Goal: Check status: Check status

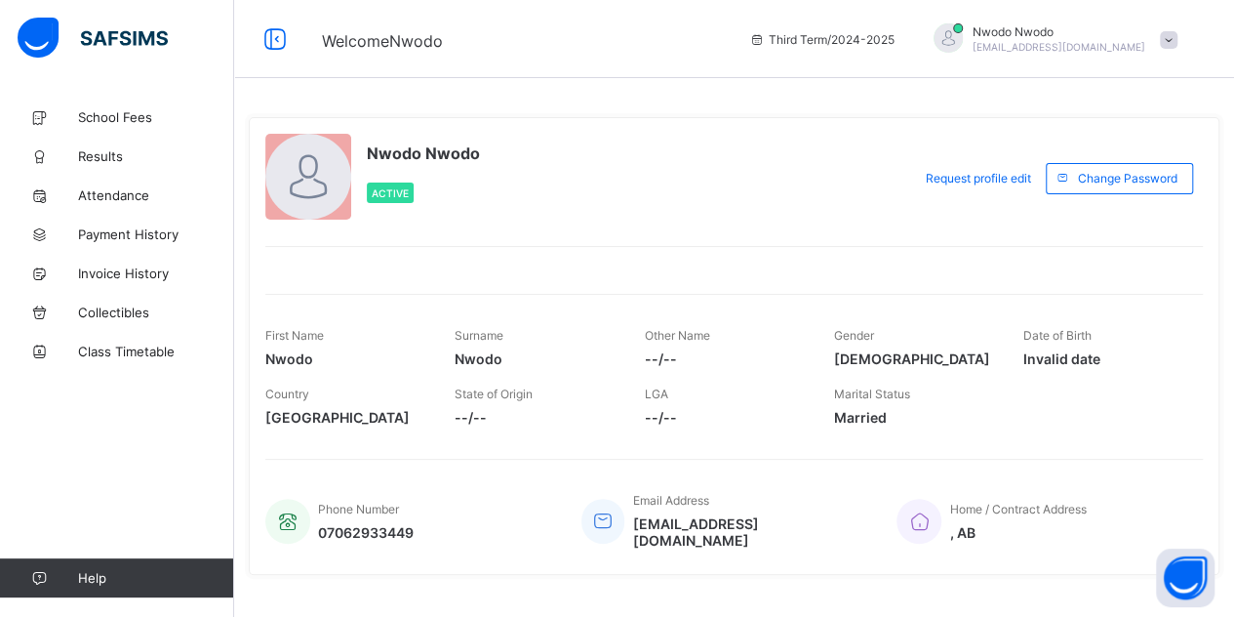
click at [66, 159] on icon at bounding box center [39, 156] width 78 height 15
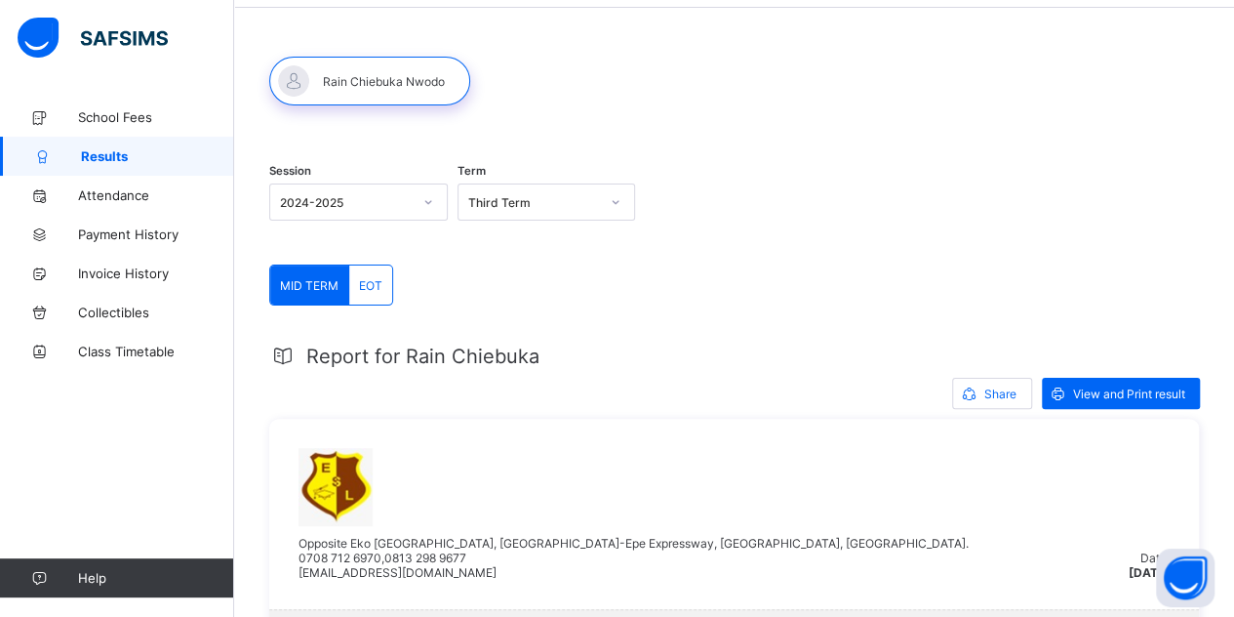
scroll to position [62, 0]
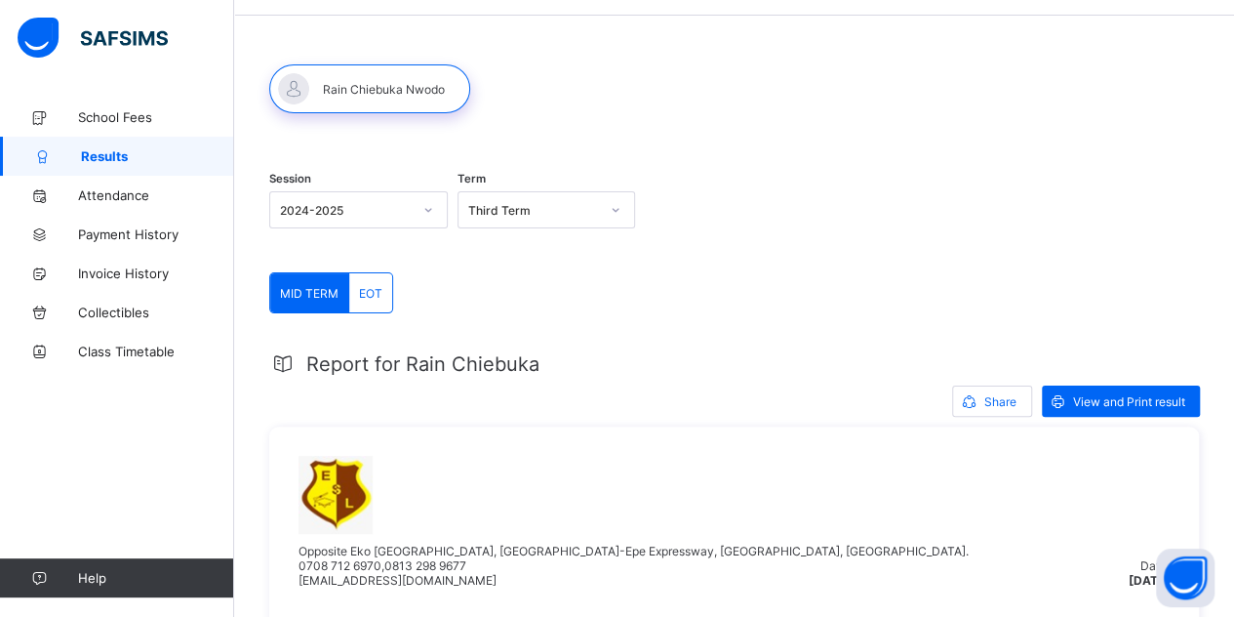
click at [378, 298] on span "EOT" at bounding box center [370, 293] width 23 height 15
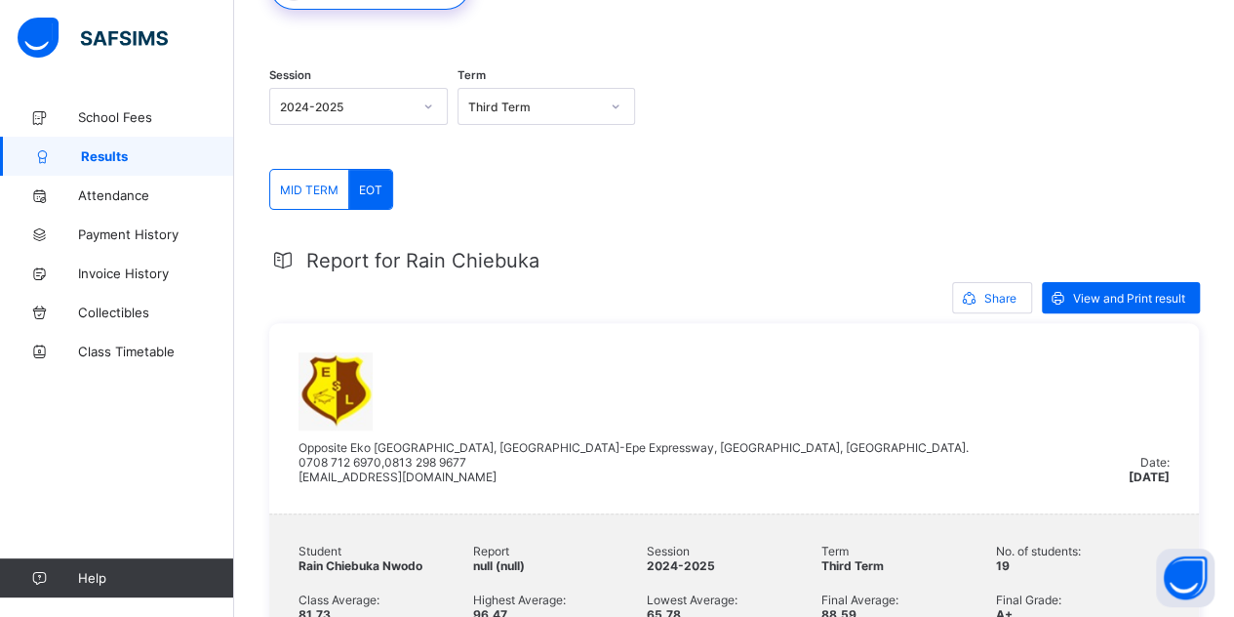
scroll to position [160, 0]
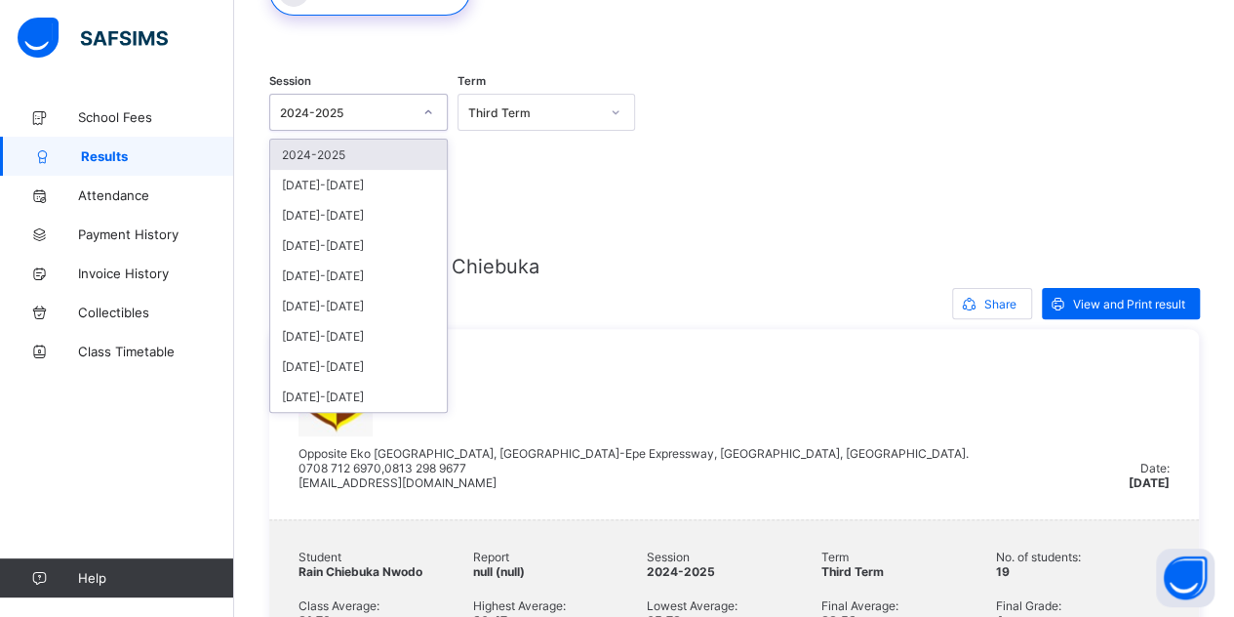
click at [425, 123] on div at bounding box center [428, 112] width 33 height 31
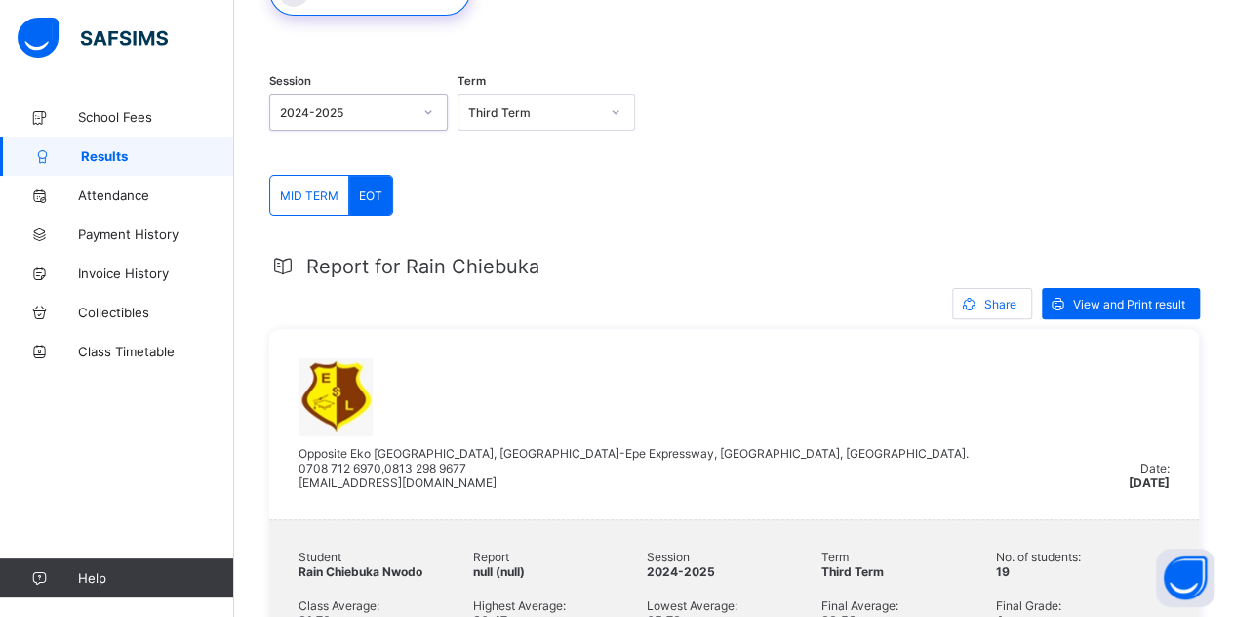
click at [425, 123] on div at bounding box center [428, 112] width 33 height 31
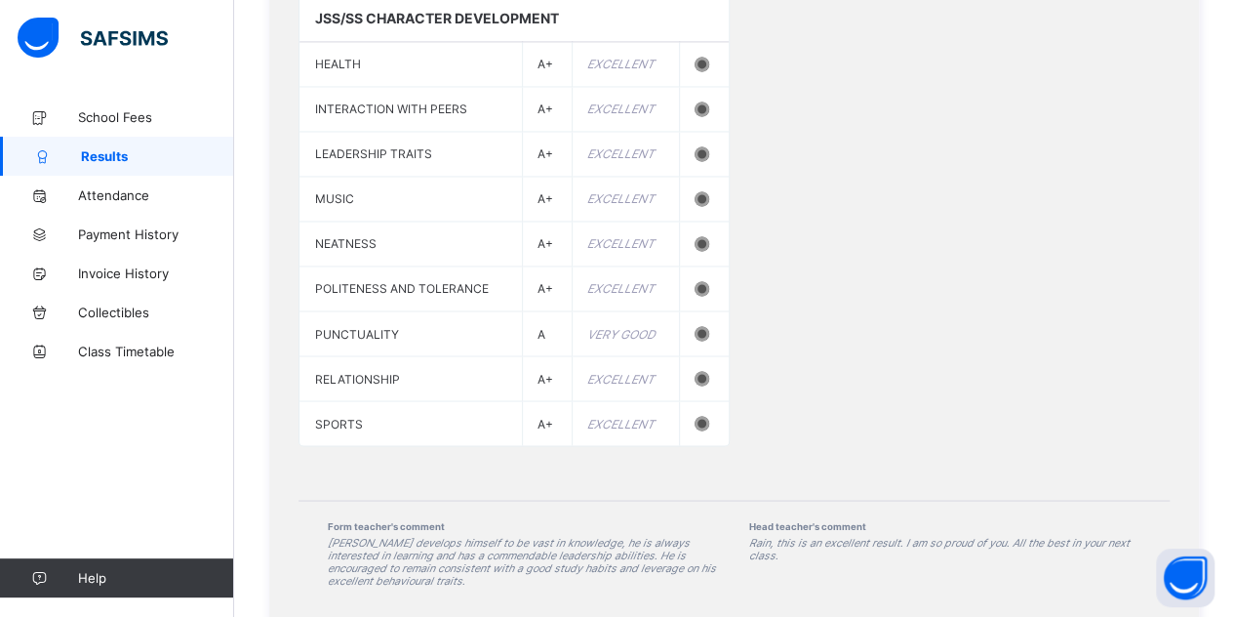
scroll to position [1571, 0]
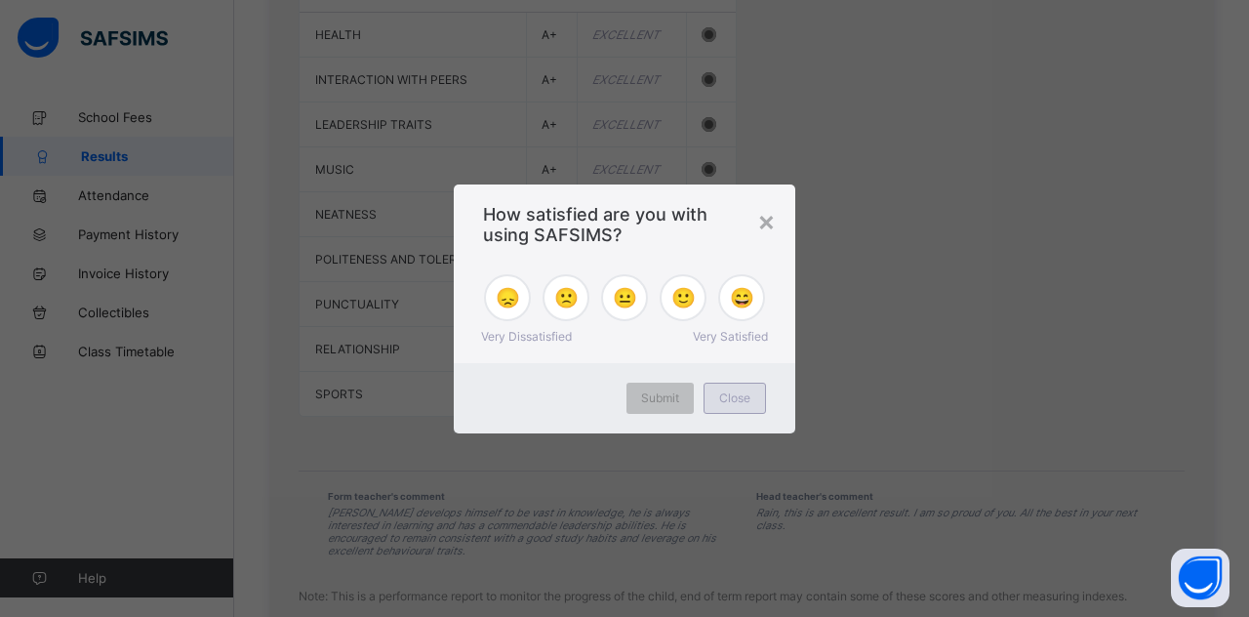
click at [740, 403] on span "Close" at bounding box center [734, 397] width 31 height 15
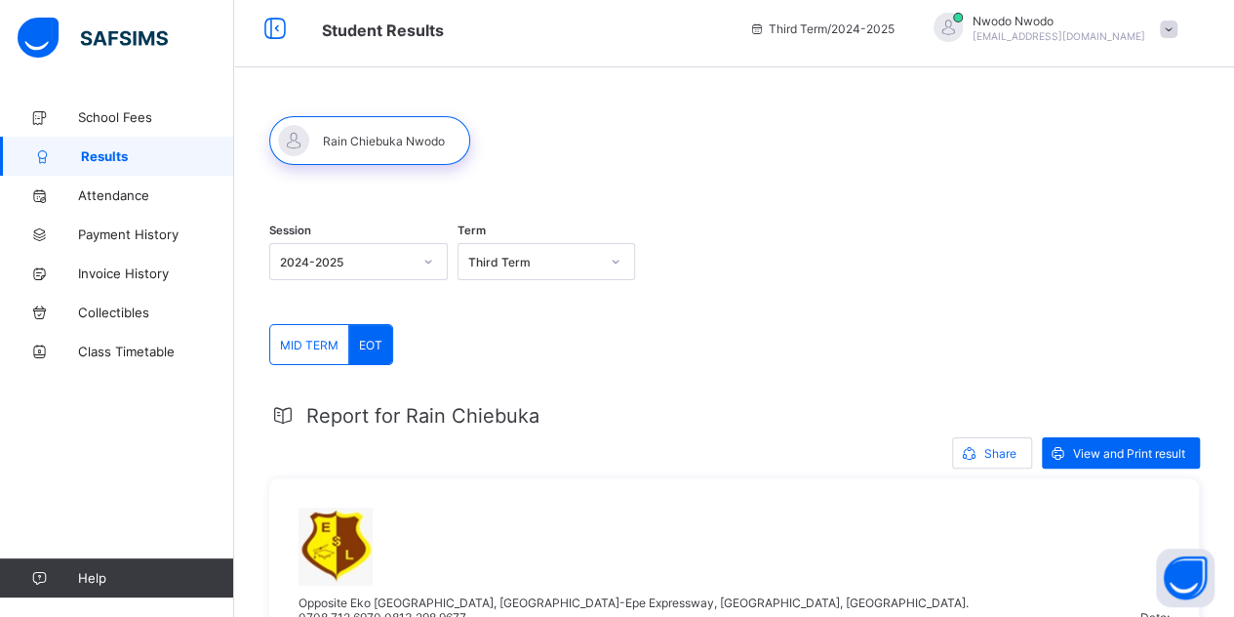
scroll to position [0, 0]
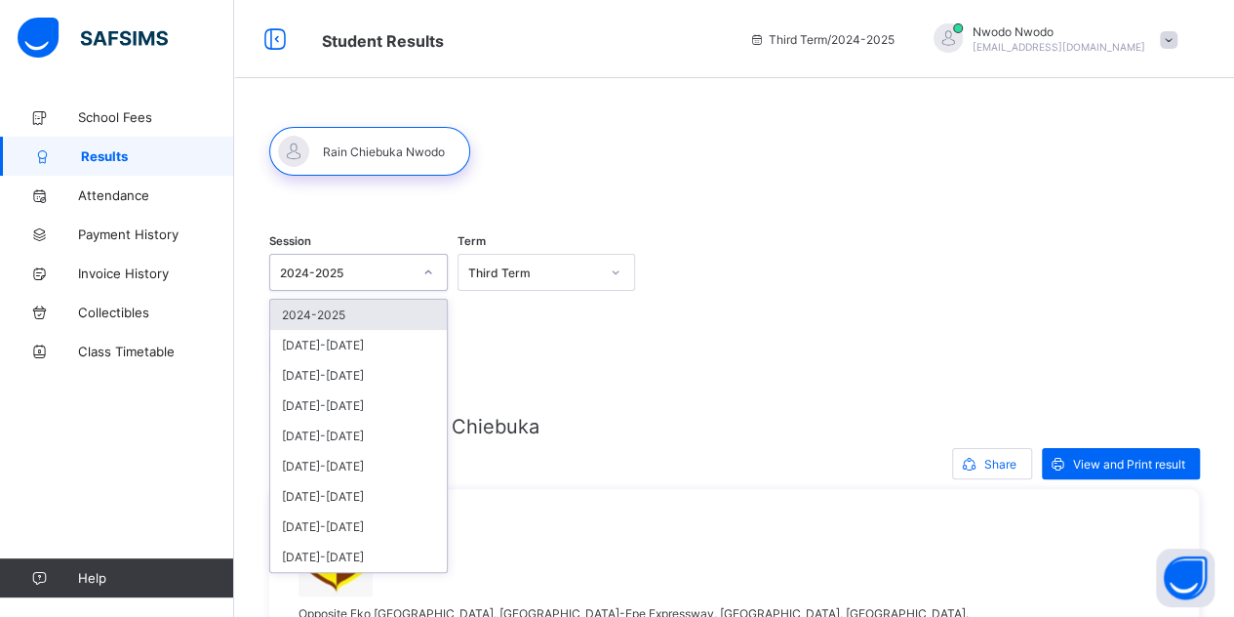
click at [400, 265] on div "2024-2025" at bounding box center [346, 272] width 132 height 15
click at [392, 339] on div "[DATE]-[DATE]" at bounding box center [358, 345] width 177 height 30
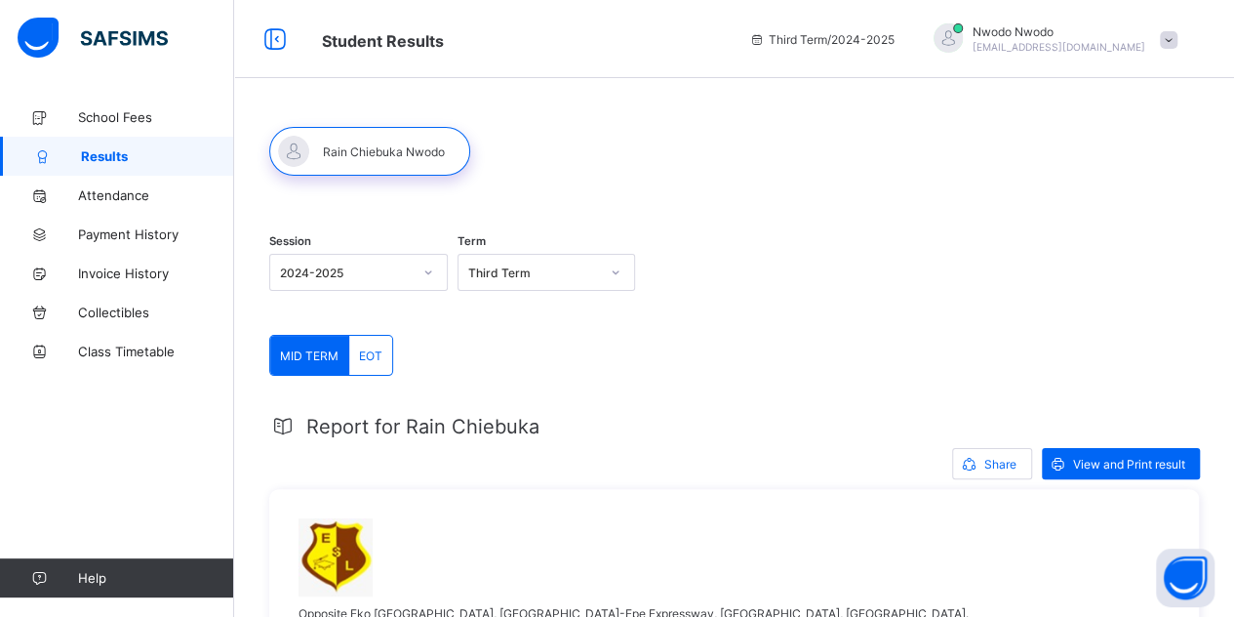
click at [382, 357] on div "EOT" at bounding box center [370, 355] width 43 height 39
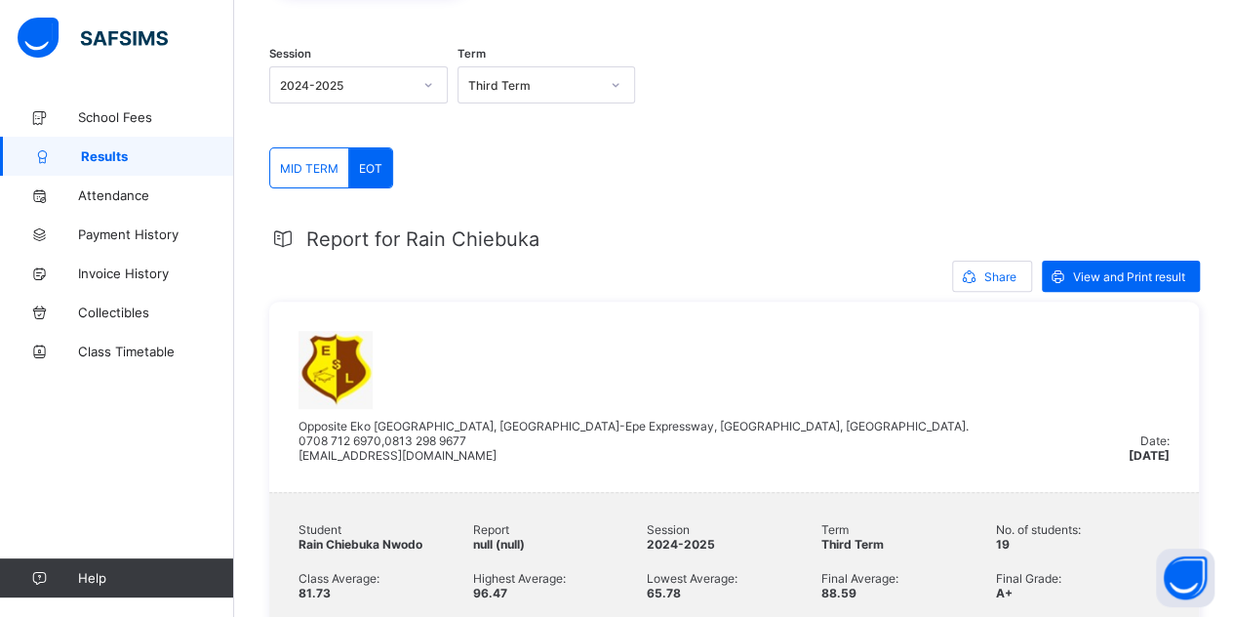
scroll to position [185, 0]
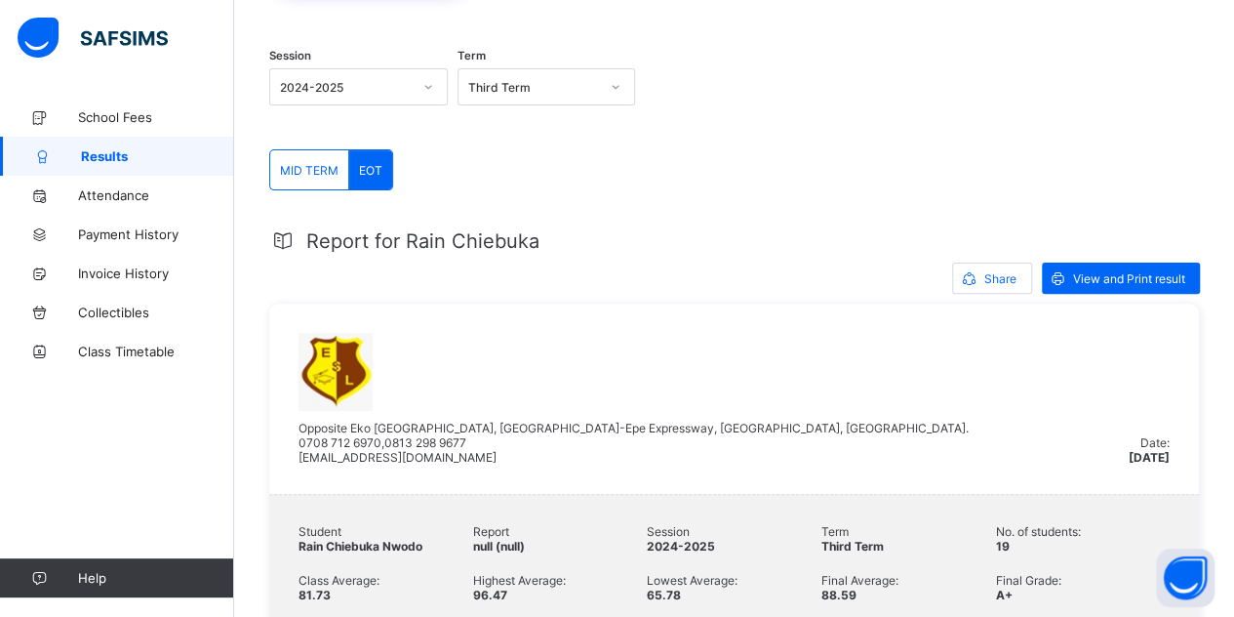
click at [319, 182] on div "MID TERM" at bounding box center [309, 169] width 79 height 39
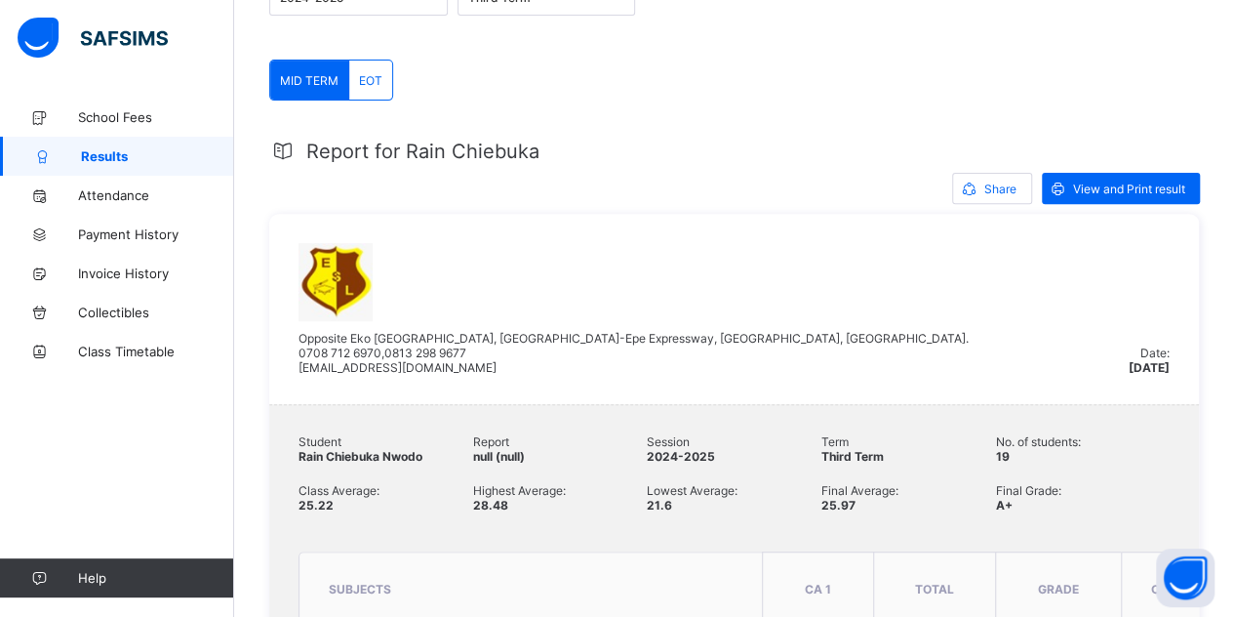
scroll to position [232, 0]
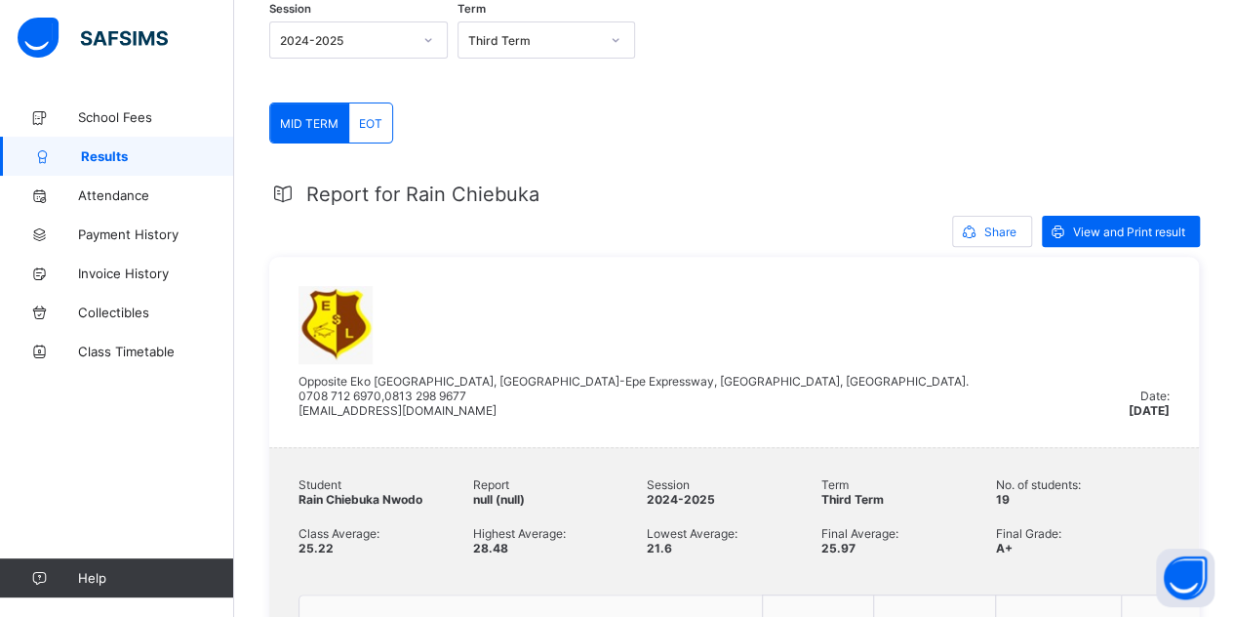
click at [377, 122] on span "EOT" at bounding box center [370, 123] width 23 height 15
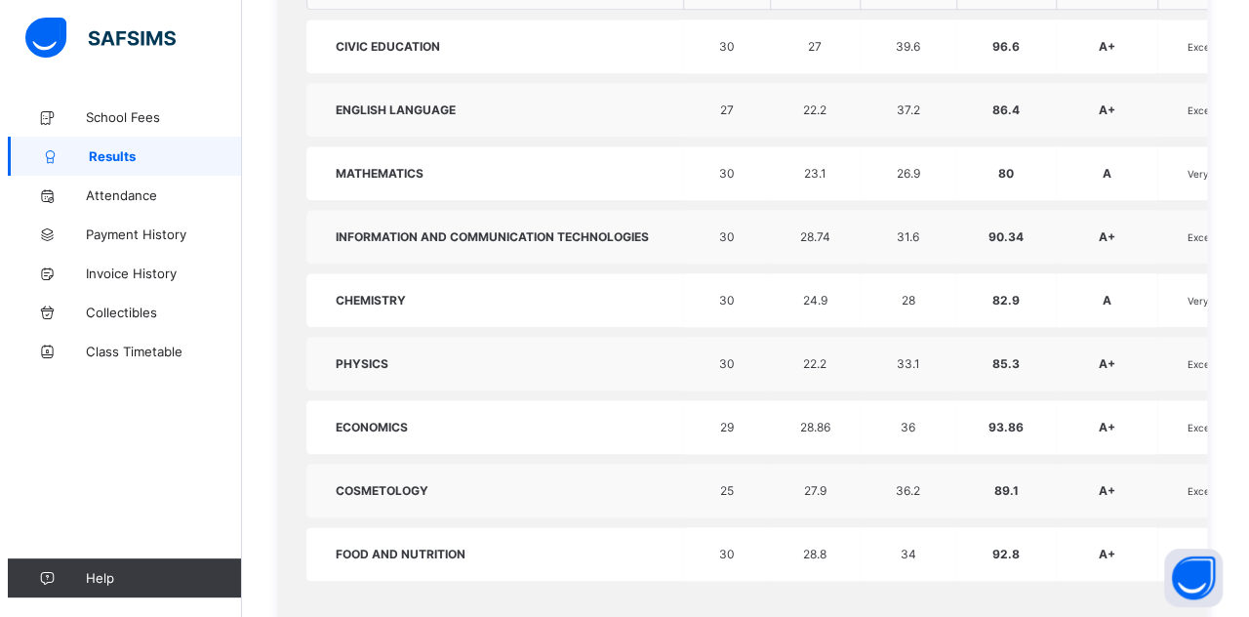
scroll to position [893, 0]
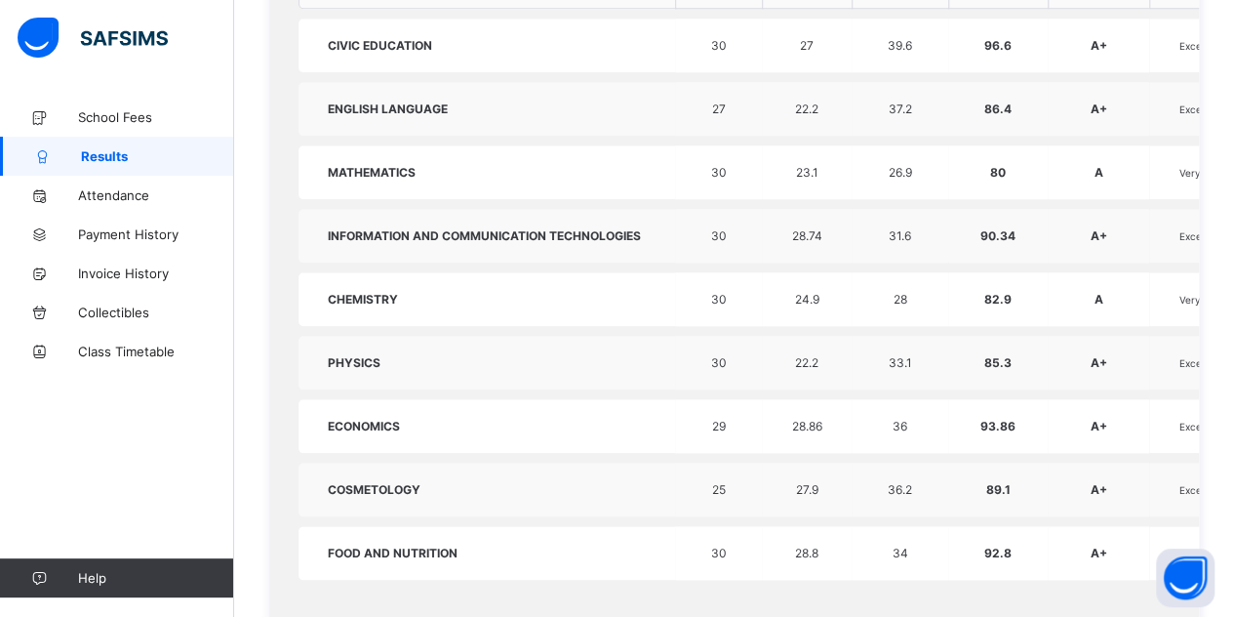
click at [870, 411] on td "36" at bounding box center [900, 426] width 96 height 54
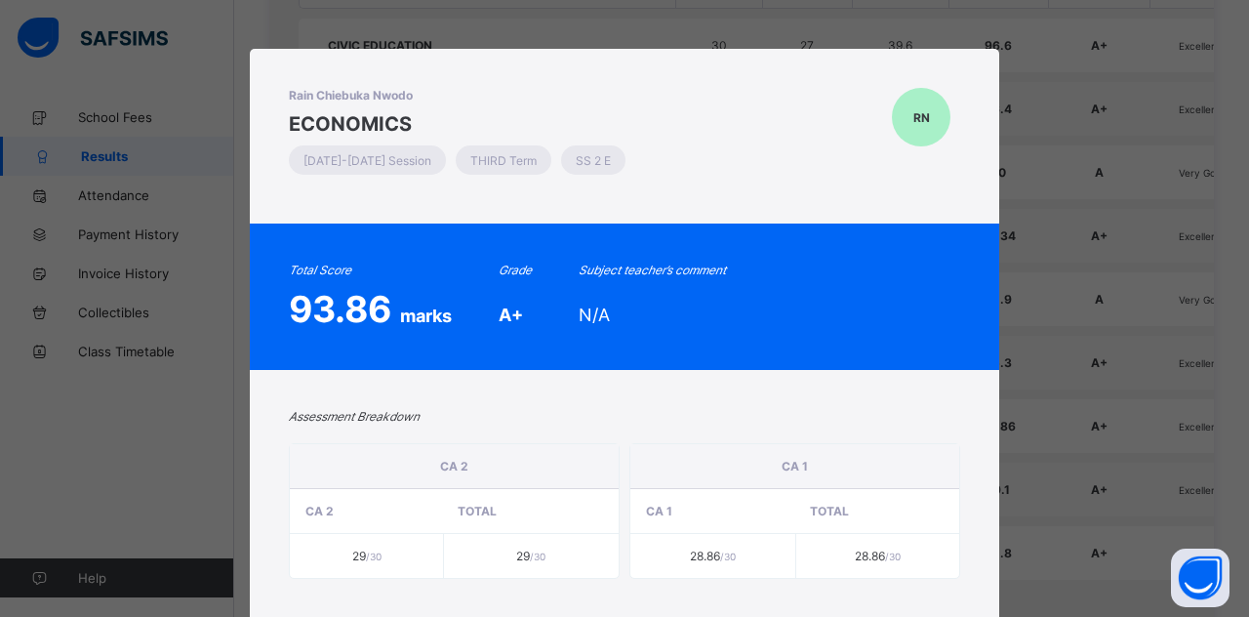
click at [1024, 95] on div "Rain Chiebuka Nwodo ECONOMICS 2024-2025 Session THIRD Term SS 2 E RN Total Scor…" at bounding box center [624, 308] width 1249 height 617
click at [1178, 202] on div "Rain Chiebuka Nwodo ECONOMICS 2024-2025 Session THIRD Term SS 2 E RN Total Scor…" at bounding box center [624, 308] width 1249 height 617
click at [100, 336] on div "Rain Chiebuka Nwodo ECONOMICS 2024-2025 Session THIRD Term SS 2 E RN Total Scor…" at bounding box center [624, 308] width 1249 height 617
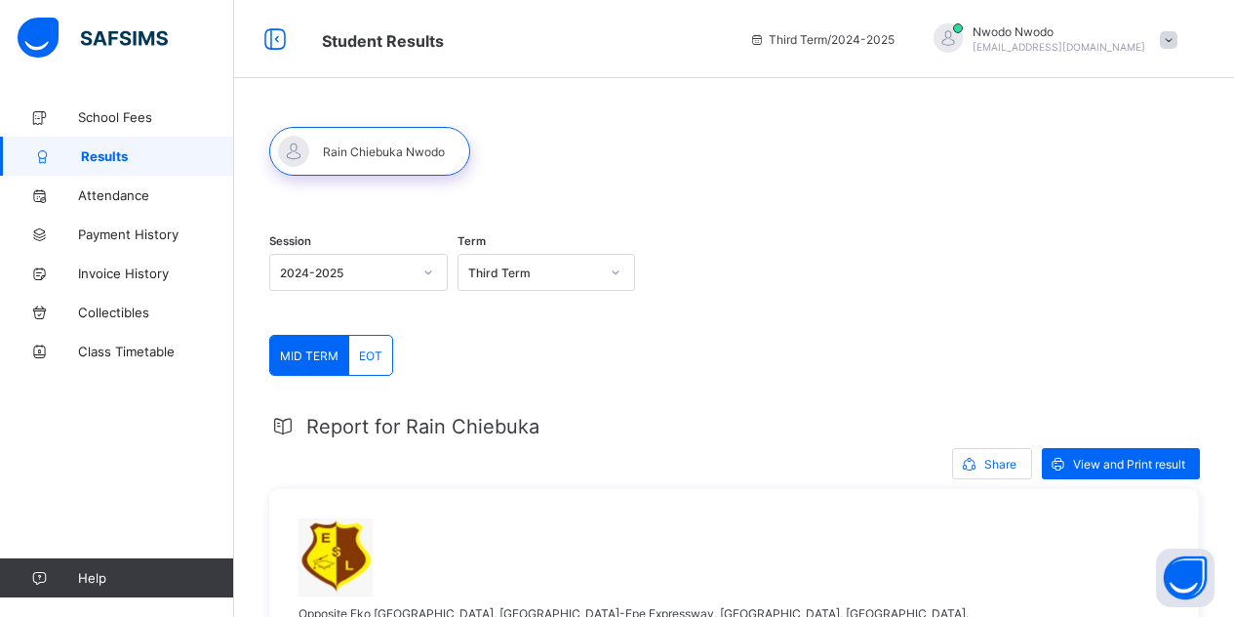
scroll to position [40, 0]
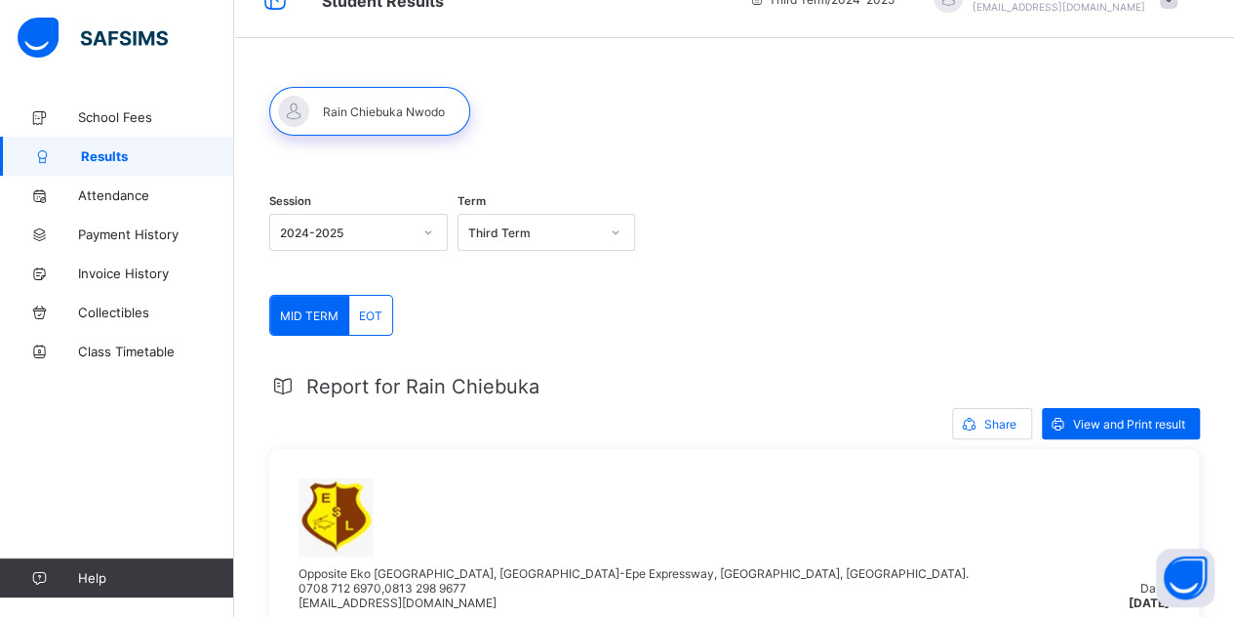
click at [368, 315] on span "EOT" at bounding box center [370, 315] width 23 height 15
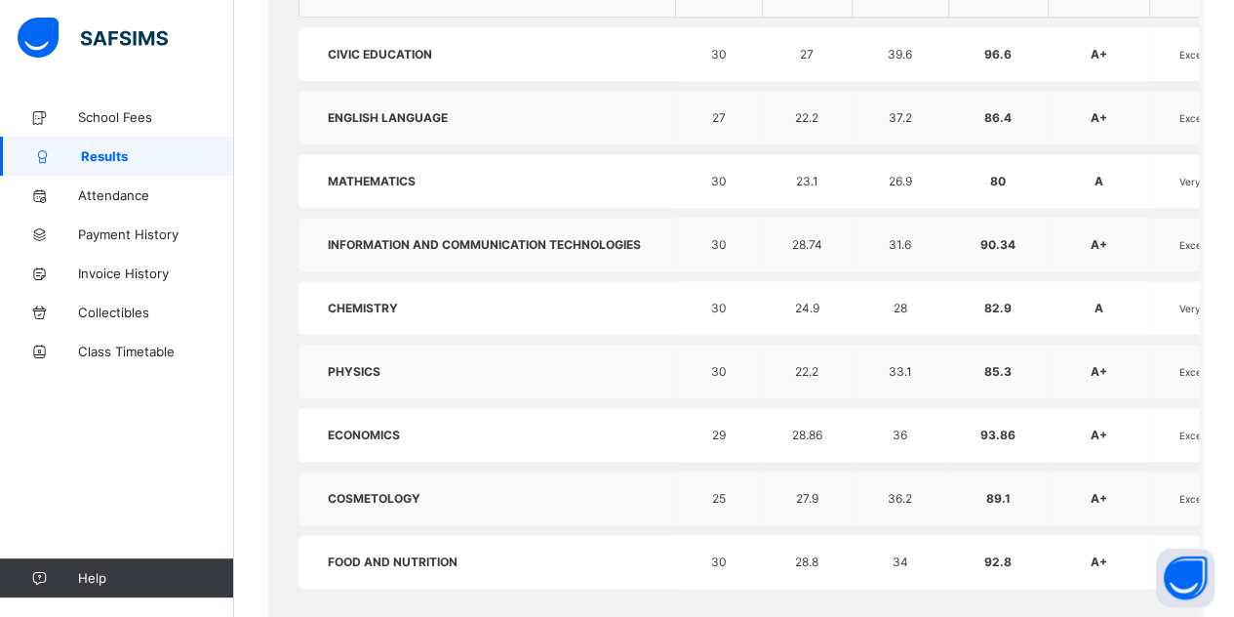
scroll to position [887, 0]
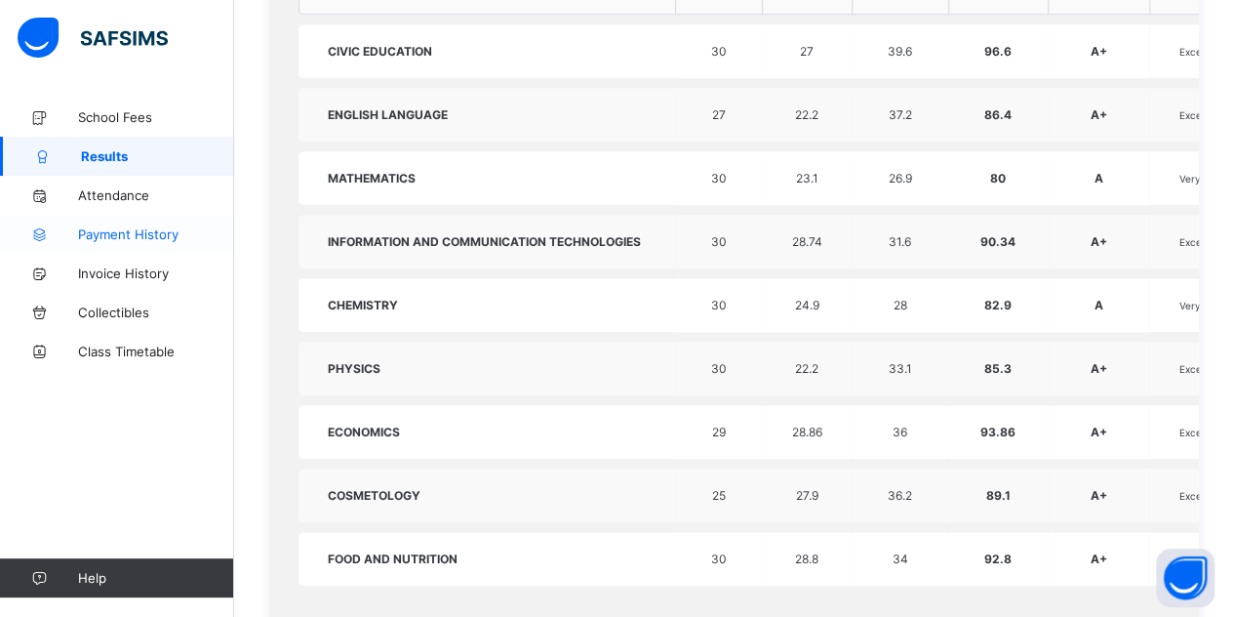
click at [107, 249] on link "Payment History" at bounding box center [117, 234] width 234 height 39
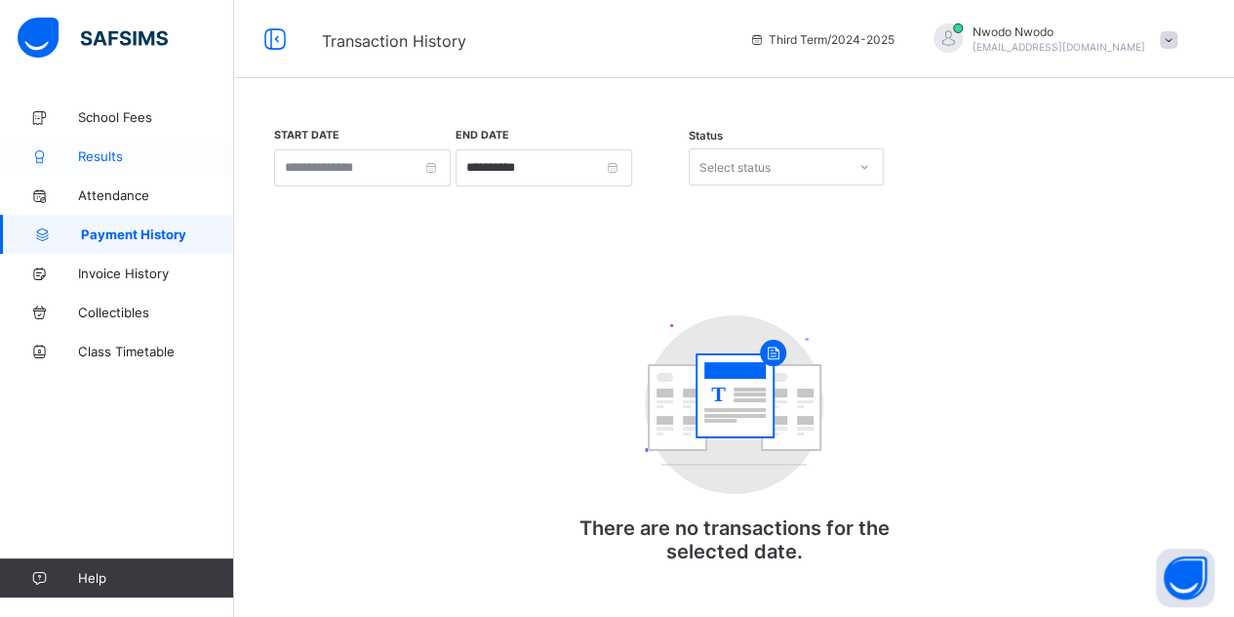
click at [150, 158] on span "Results" at bounding box center [156, 156] width 156 height 16
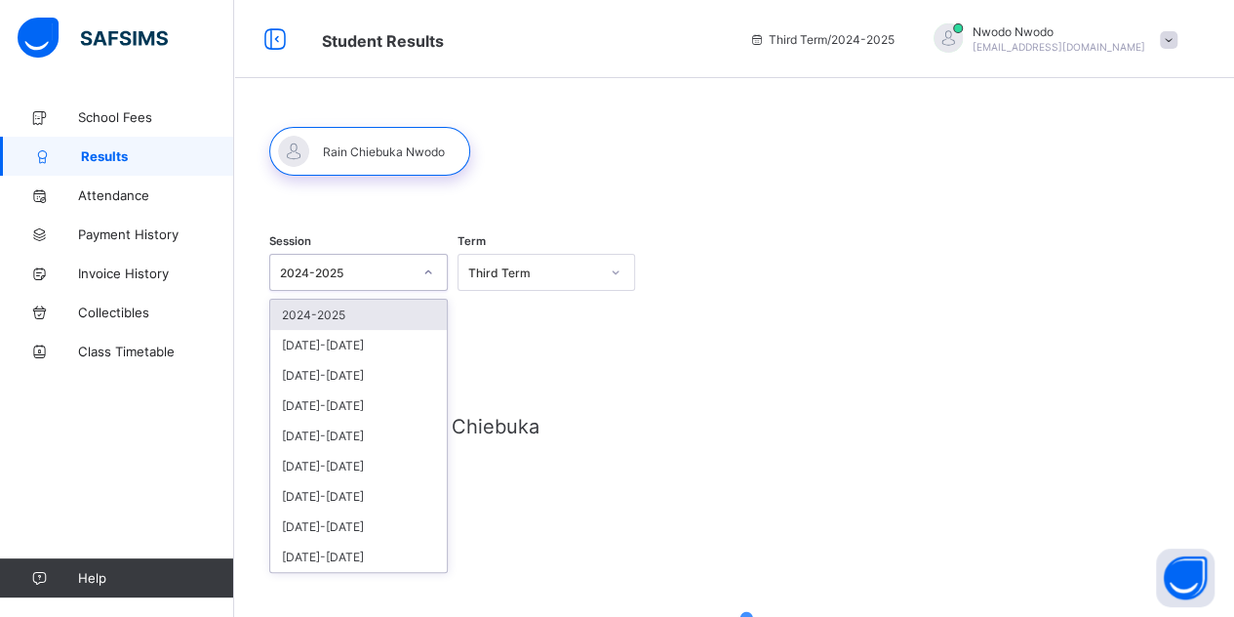
click at [344, 275] on div "2024-2025" at bounding box center [346, 272] width 132 height 15
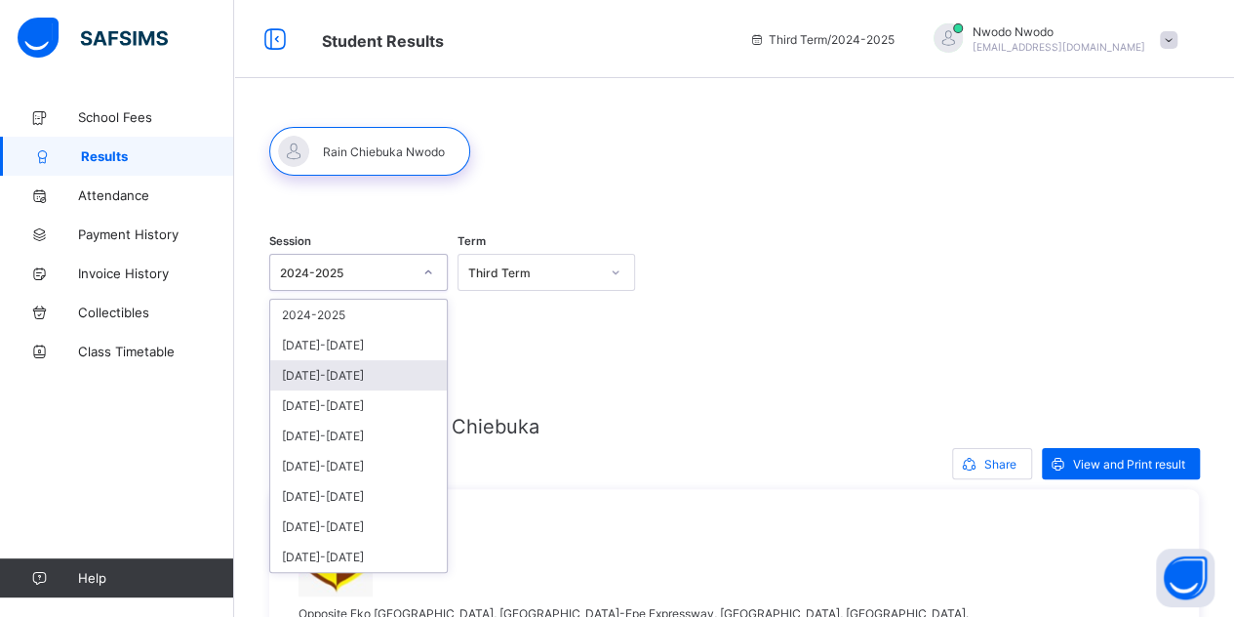
click at [349, 372] on div "[DATE]-[DATE]" at bounding box center [358, 375] width 177 height 30
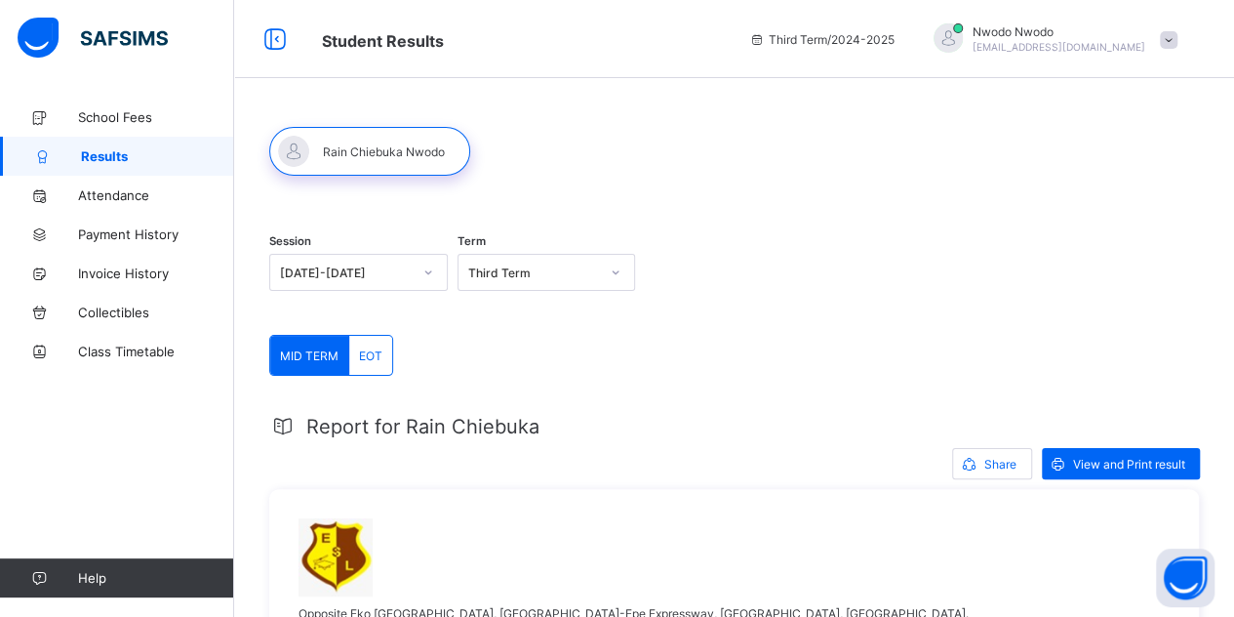
click at [386, 359] on div "EOT" at bounding box center [370, 355] width 43 height 39
click at [305, 344] on div "MID TERM" at bounding box center [309, 355] width 79 height 39
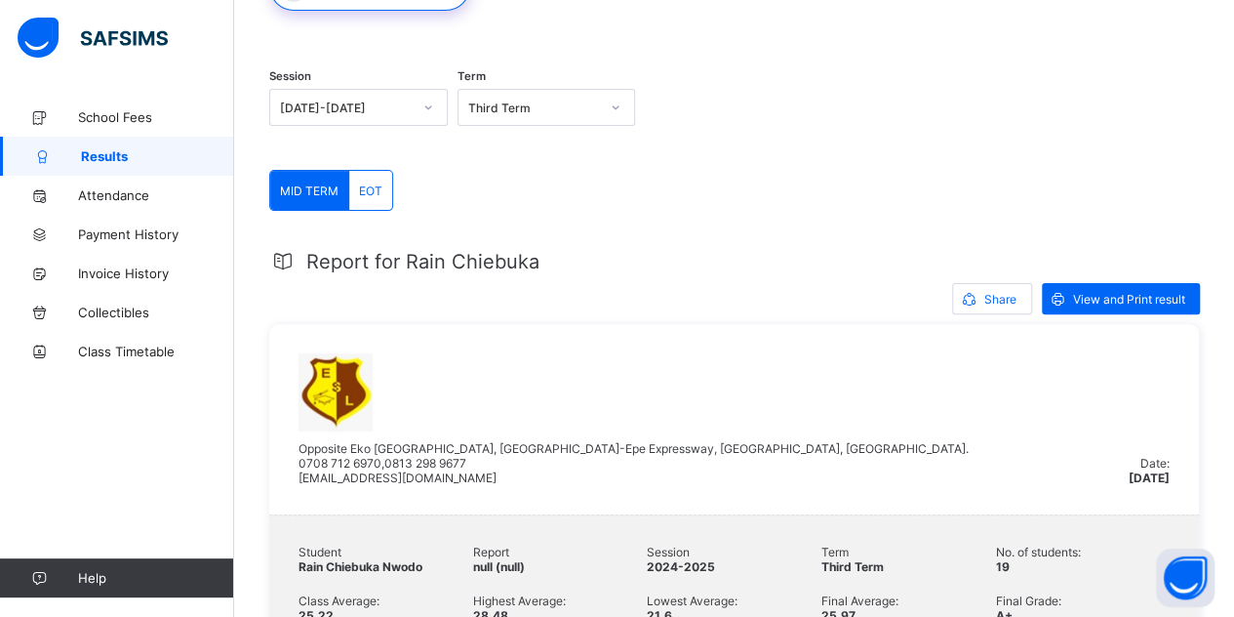
scroll to position [146, 0]
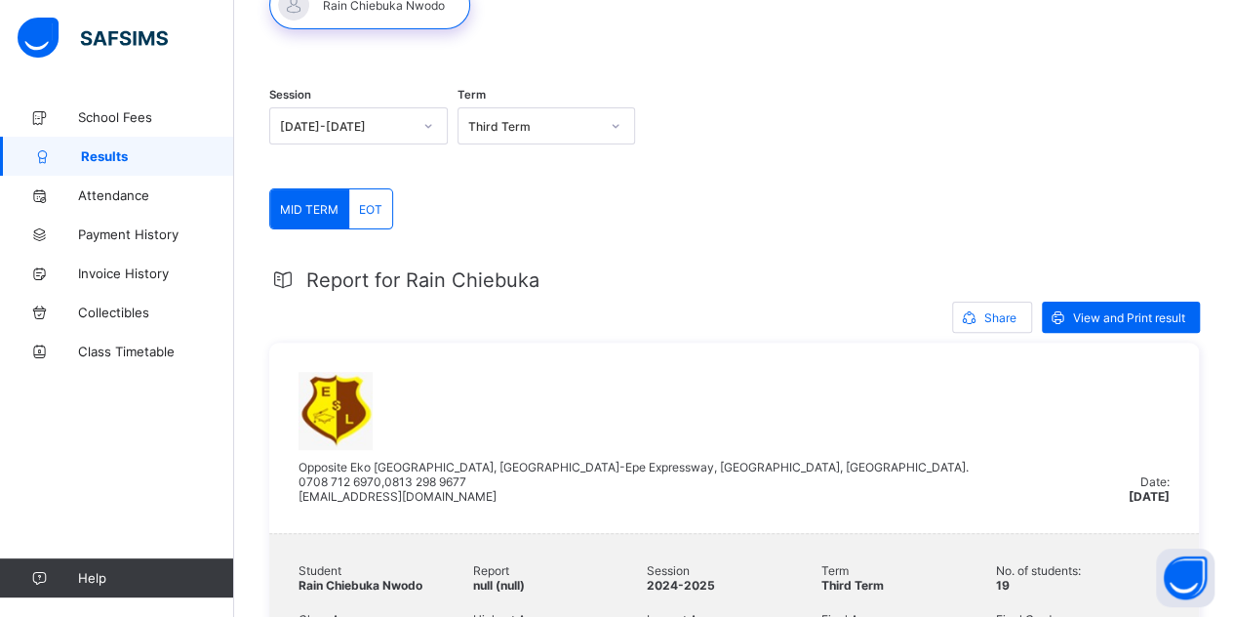
click at [369, 118] on div "[DATE]-[DATE]" at bounding box center [340, 125] width 140 height 27
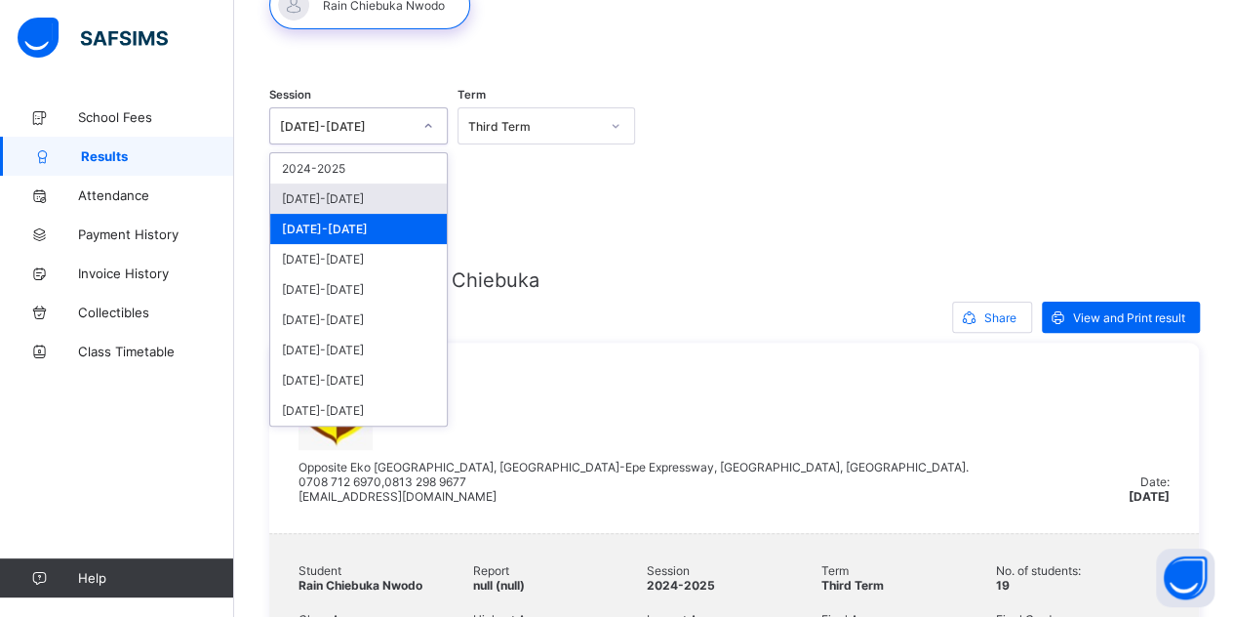
click at [362, 204] on div "[DATE]-[DATE]" at bounding box center [358, 198] width 177 height 30
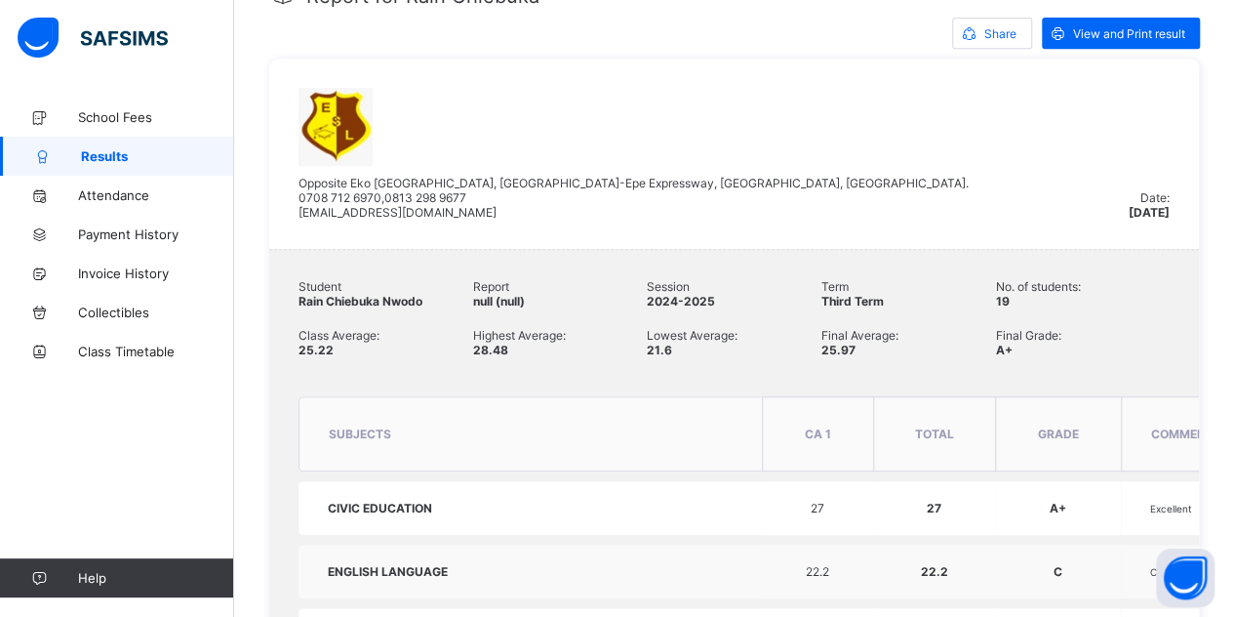
scroll to position [0, 0]
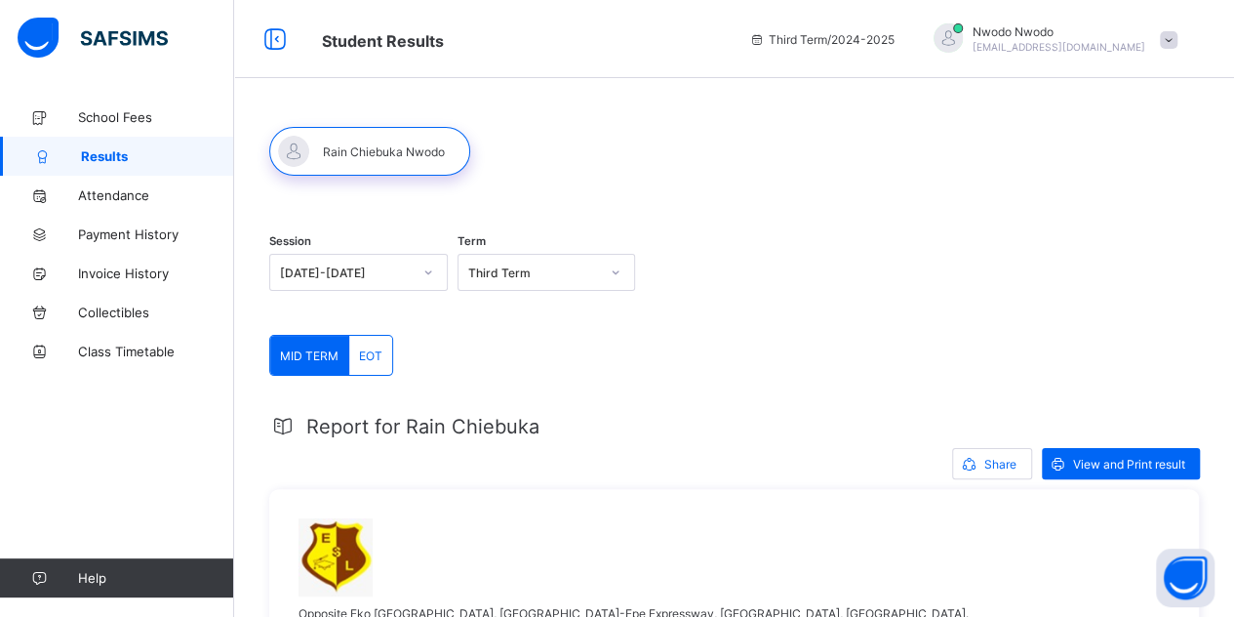
click at [383, 368] on div "EOT" at bounding box center [370, 355] width 43 height 39
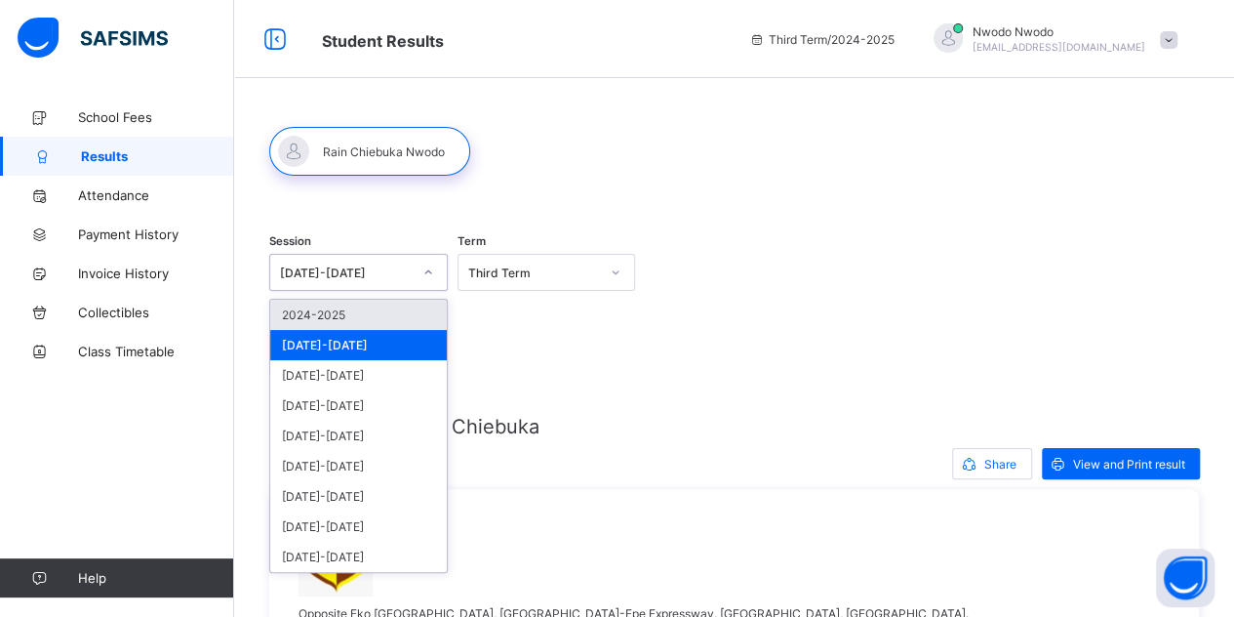
click at [414, 268] on div at bounding box center [428, 272] width 37 height 35
